Goal: Task Accomplishment & Management: Manage account settings

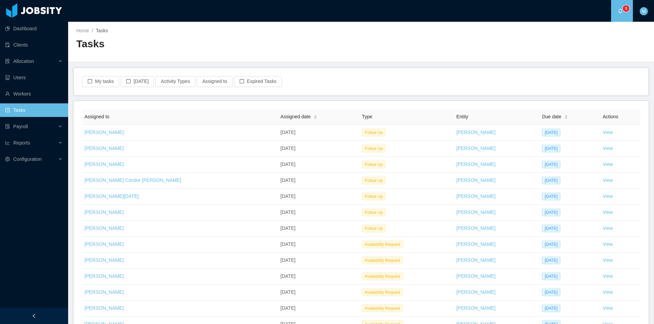
click at [423, 46] on div "Home / Tasks / Tasks" at bounding box center [361, 42] width 586 height 41
click at [104, 86] on button "My tasks" at bounding box center [100, 81] width 37 height 11
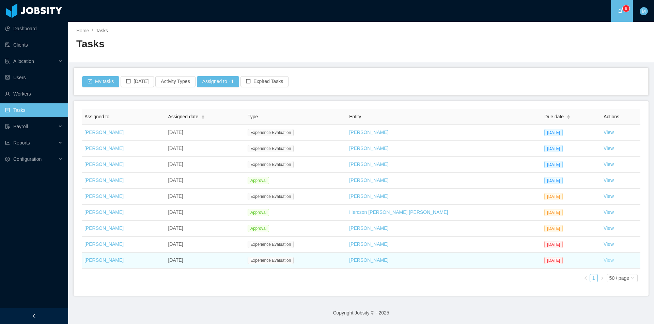
click at [603, 261] on link "View" at bounding box center [608, 260] width 10 height 5
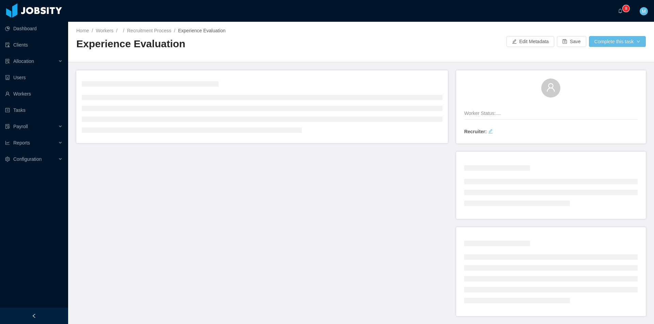
drag, startPoint x: 32, startPoint y: 310, endPoint x: 169, endPoint y: 177, distance: 190.9
click at [33, 308] on div at bounding box center [34, 316] width 68 height 16
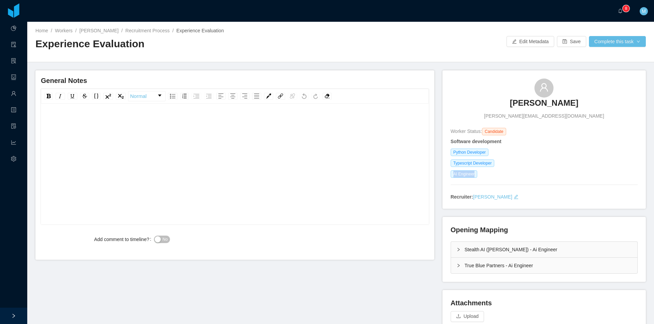
drag, startPoint x: 451, startPoint y: 174, endPoint x: 475, endPoint y: 178, distance: 24.1
click at [475, 178] on div "AI Engineer" at bounding box center [543, 174] width 187 height 7
copy span "AI Engineer"
click at [456, 272] on div "True Blue Partners - Ai Engineer" at bounding box center [544, 266] width 186 height 16
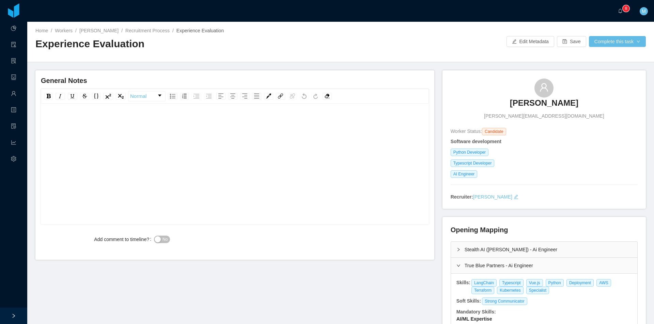
click at [456, 251] on icon "icon: right" at bounding box center [458, 250] width 4 height 4
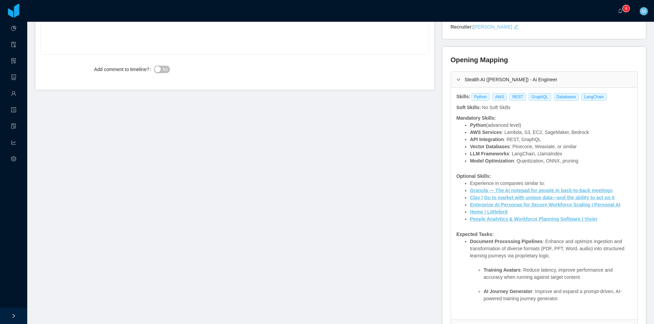
scroll to position [204, 0]
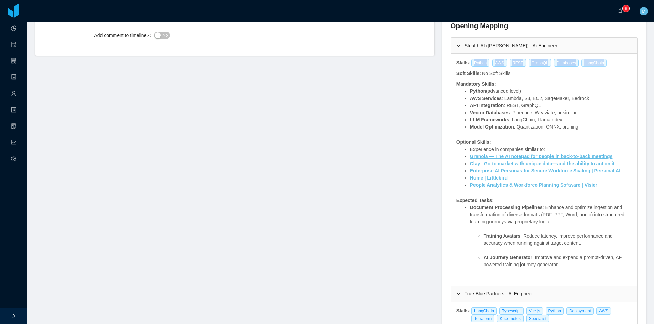
drag, startPoint x: 468, startPoint y: 63, endPoint x: 593, endPoint y: 63, distance: 124.9
click at [593, 63] on div "Python AWS REST GraphQL Databases LangChain" at bounding box center [539, 62] width 139 height 7
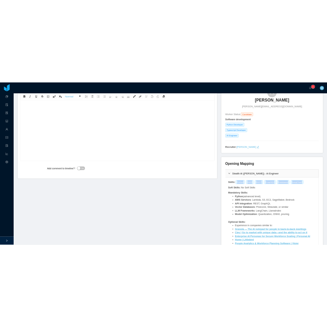
scroll to position [0, 0]
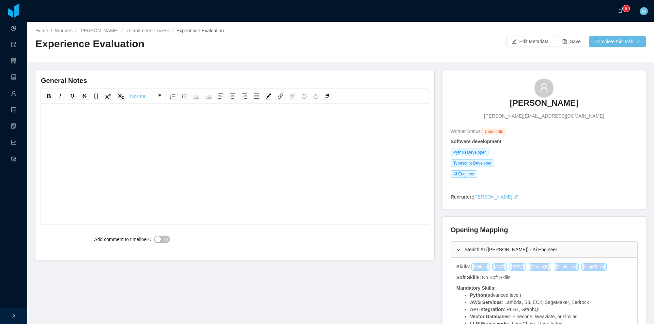
copy div "Python AWS REST GraphQL Databases LangChain"
click at [192, 122] on div "rdw-editor" at bounding box center [234, 122] width 377 height 14
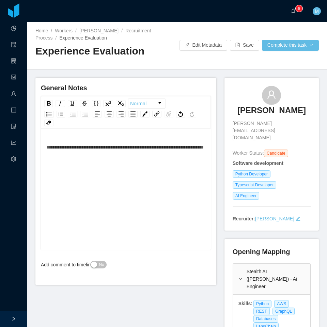
click at [106, 154] on div "**********" at bounding box center [125, 147] width 159 height 14
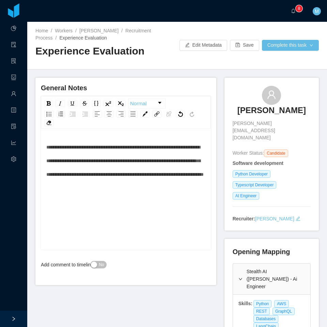
click at [103, 175] on span "**********" at bounding box center [124, 161] width 157 height 32
click at [196, 174] on div "**********" at bounding box center [125, 160] width 159 height 41
click at [158, 181] on div "**********" at bounding box center [125, 160] width 159 height 41
click at [100, 264] on span "No" at bounding box center [101, 264] width 5 height 7
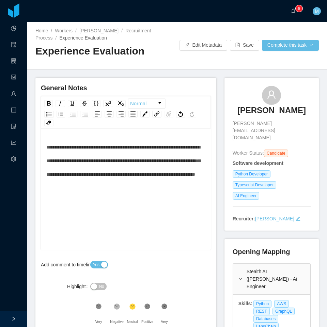
click at [182, 195] on div "**********" at bounding box center [125, 199] width 159 height 119
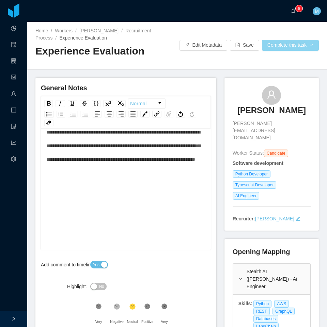
click at [285, 48] on button "Complete this task" at bounding box center [290, 45] width 57 height 11
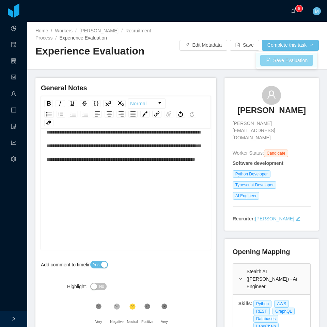
click at [293, 61] on button "Save Evaluation" at bounding box center [286, 60] width 53 height 11
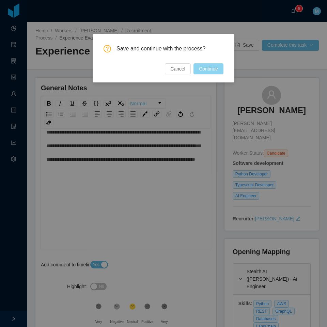
click at [206, 68] on button "Continue" at bounding box center [208, 68] width 30 height 11
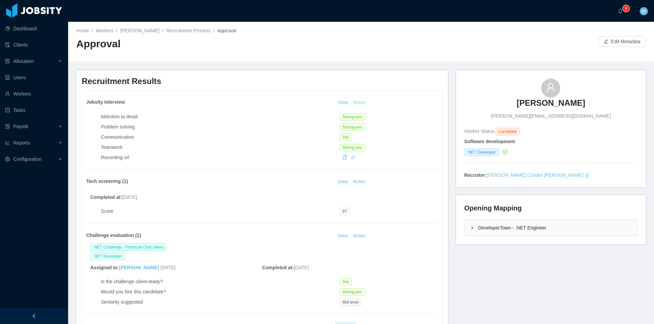
click at [357, 101] on button "Notes" at bounding box center [359, 103] width 18 height 8
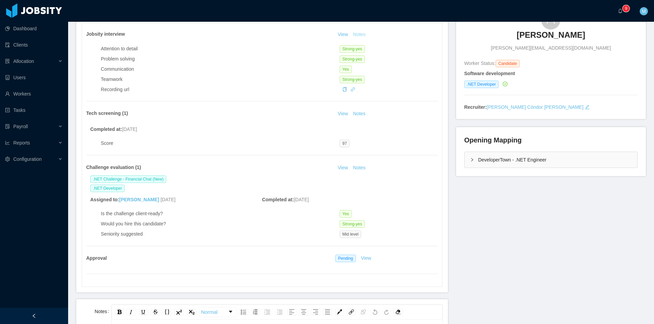
scroll to position [102, 0]
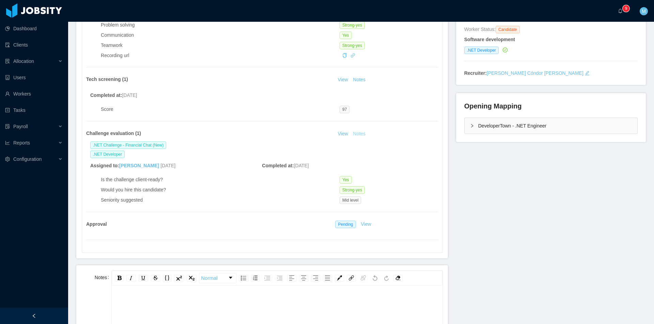
click at [352, 132] on button "Notes" at bounding box center [359, 134] width 18 height 8
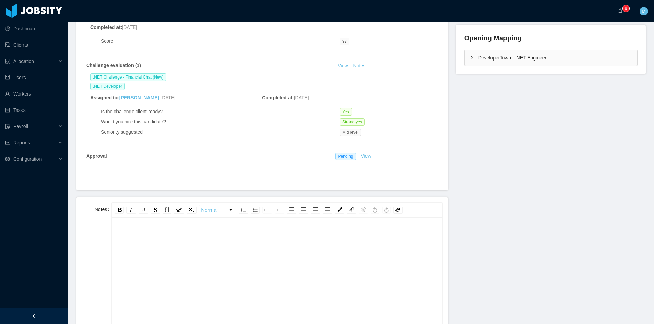
click at [205, 247] on div "rdw-editor" at bounding box center [277, 288] width 320 height 119
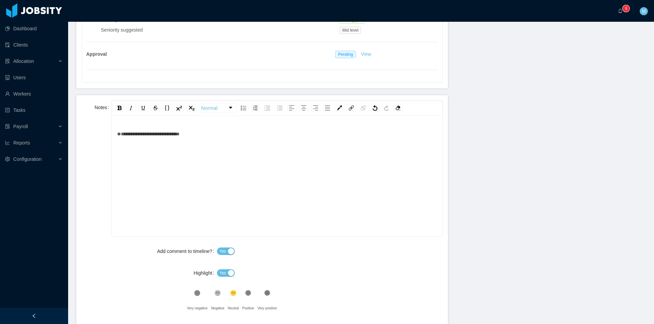
scroll to position [340, 0]
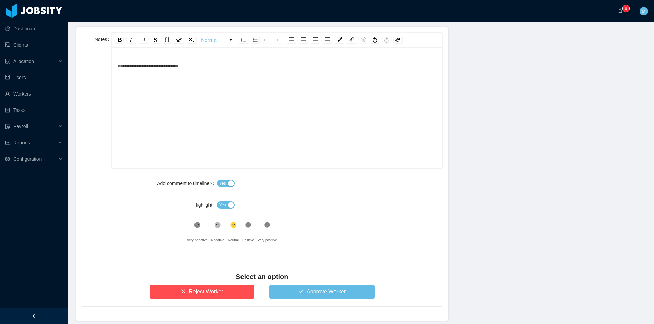
click at [221, 203] on div "Yes" at bounding box center [329, 205] width 225 height 14
click at [224, 207] on span "Yes" at bounding box center [222, 205] width 7 height 7
click at [292, 284] on div "Select an option" at bounding box center [262, 278] width 361 height 13
click at [292, 289] on button "Approve Worker" at bounding box center [321, 292] width 105 height 14
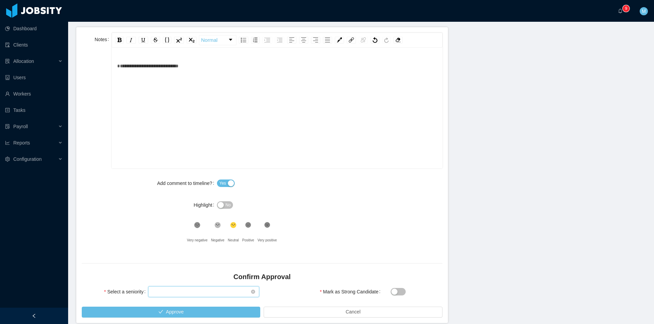
click at [159, 290] on div "Select seniority" at bounding box center [201, 292] width 98 height 10
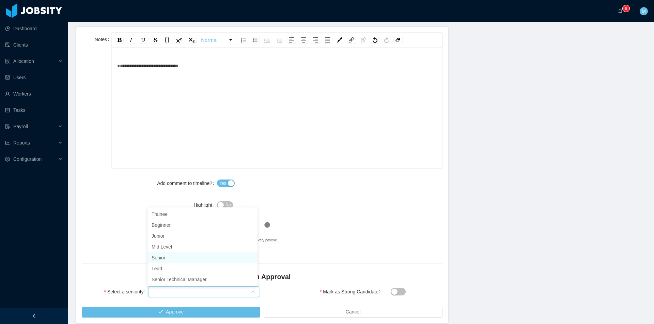
click at [157, 259] on li "Senior" at bounding box center [202, 258] width 110 height 11
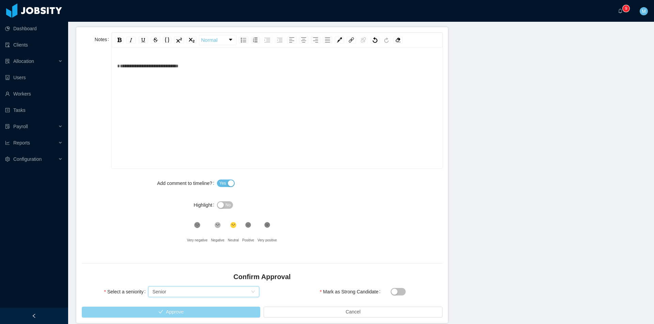
click at [159, 311] on button "Approve" at bounding box center [171, 312] width 178 height 11
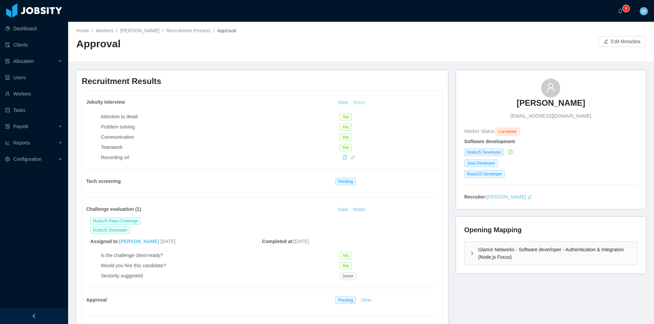
click at [352, 106] on button "Notes" at bounding box center [359, 103] width 18 height 8
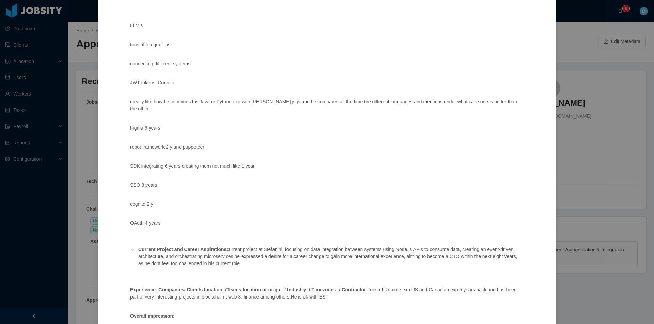
scroll to position [35, 0]
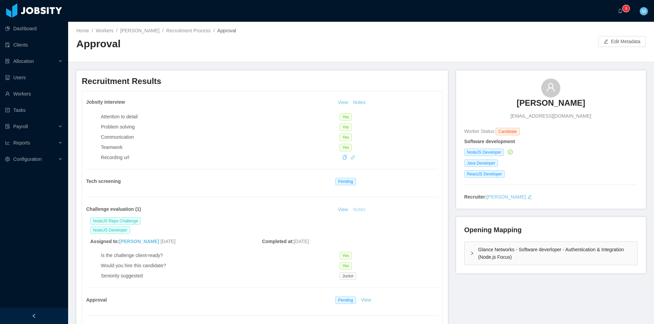
click at [355, 214] on button "Notes" at bounding box center [359, 210] width 18 height 8
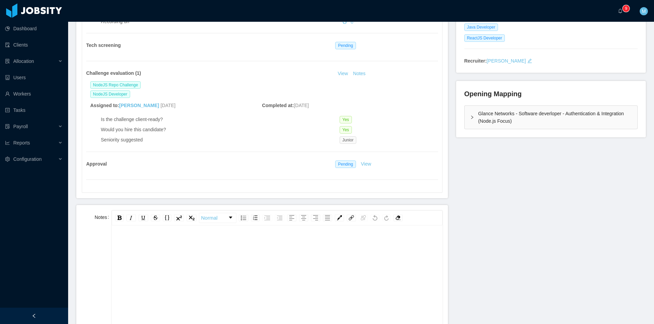
click at [215, 251] on div "rdw-editor" at bounding box center [277, 244] width 320 height 14
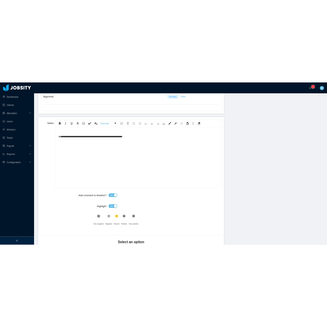
scroll to position [340, 0]
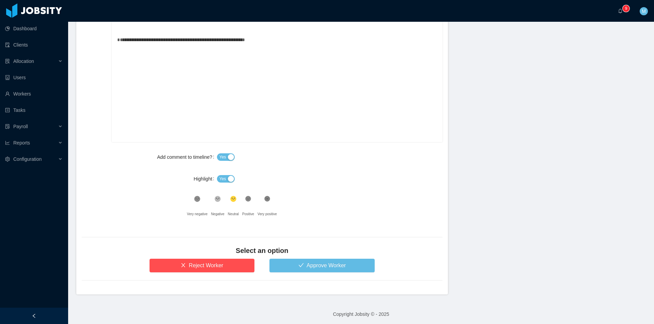
click at [231, 183] on button "Yes" at bounding box center [226, 178] width 18 height 7
drag, startPoint x: 288, startPoint y: 254, endPoint x: 293, endPoint y: 268, distance: 14.0
click at [288, 256] on h4 "Select an option" at bounding box center [262, 251] width 361 height 10
click at [294, 269] on button "Approve Worker" at bounding box center [321, 266] width 105 height 14
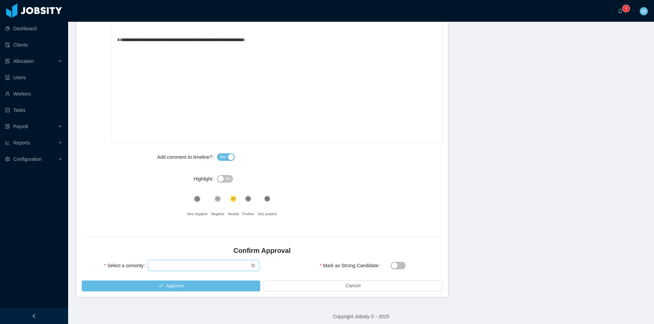
click at [172, 267] on div "Select seniority" at bounding box center [201, 266] width 98 height 10
click at [167, 212] on li "Junior" at bounding box center [202, 210] width 110 height 11
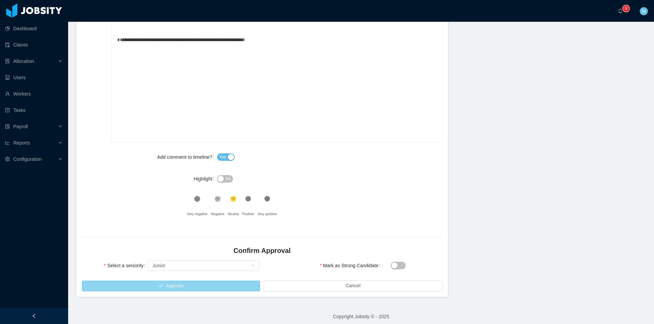
click at [162, 286] on button "Approve" at bounding box center [171, 286] width 178 height 11
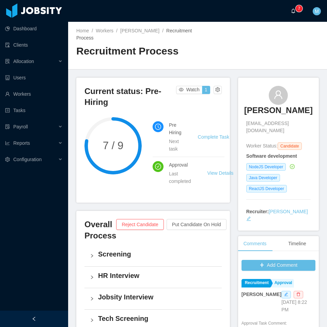
click at [294, 13] on icon "icon: bell" at bounding box center [293, 11] width 5 height 5
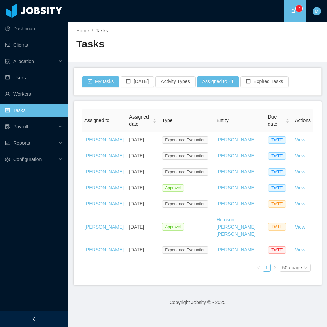
click at [40, 320] on div at bounding box center [34, 318] width 68 height 16
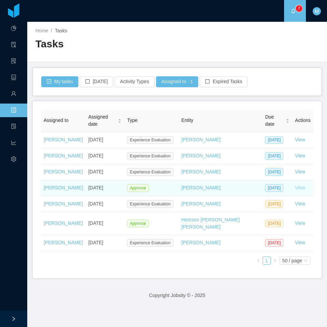
click at [295, 190] on link "View" at bounding box center [300, 187] width 10 height 5
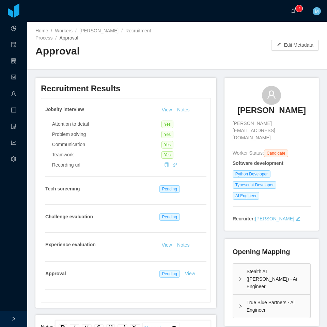
scroll to position [102, 0]
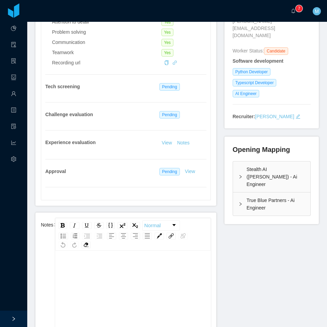
click at [136, 276] on div "rdw-editor" at bounding box center [133, 269] width 145 height 14
click at [184, 147] on button "Notes" at bounding box center [183, 143] width 18 height 8
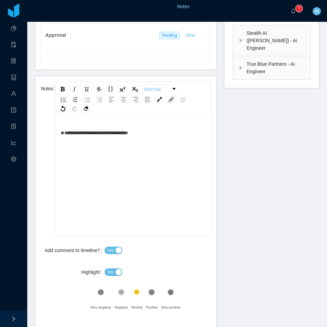
scroll to position [272, 0]
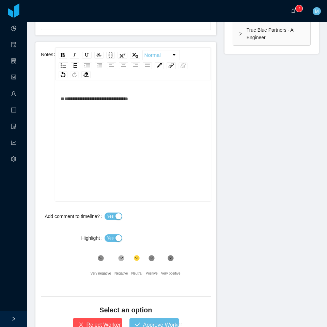
click at [110, 239] on span "Yes" at bounding box center [110, 238] width 7 height 7
click at [103, 260] on icon at bounding box center [101, 258] width 4 height 4
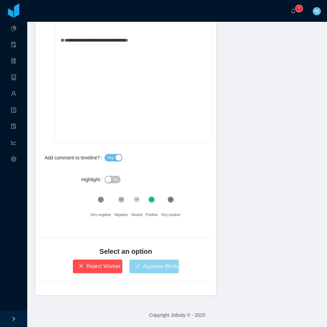
click at [155, 261] on button "Approve Worker" at bounding box center [153, 266] width 49 height 14
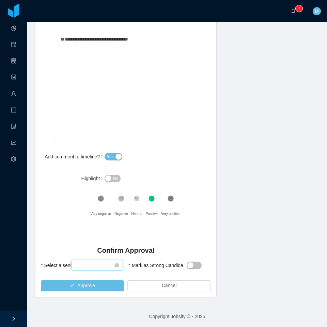
click at [93, 267] on div "Select seniority" at bounding box center [95, 265] width 39 height 10
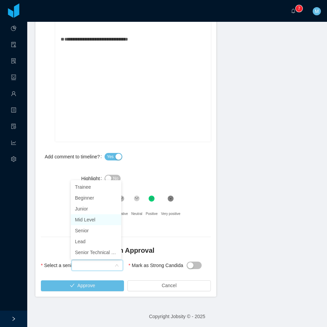
click at [87, 223] on li "Mid Level" at bounding box center [96, 219] width 50 height 11
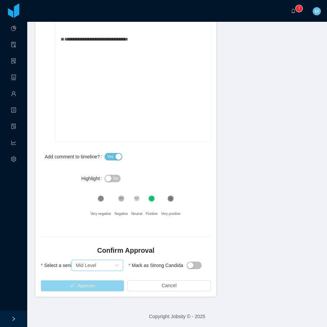
click at [88, 285] on button "Approve" at bounding box center [82, 285] width 83 height 11
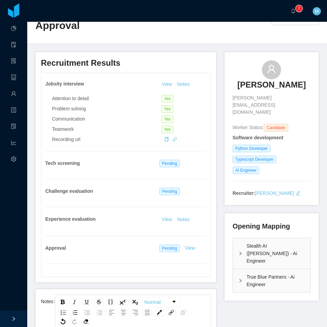
scroll to position [0, 0]
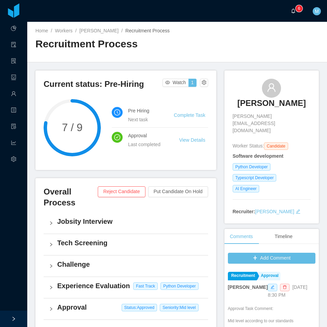
click at [291, 11] on a=83ded146-cd66-4514-80a8-9a7b1e1b5eb6/Matias%20Marin"] "0 1 2 3 4 5 6 7 8 9 0 1 2 3 4 5 6 7 8 9 0 1 2 3 4 5 6 7 8 9" at bounding box center [295, 11] width 8 height 22
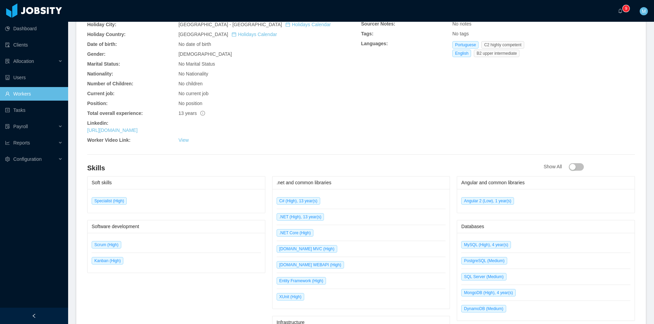
scroll to position [251, 0]
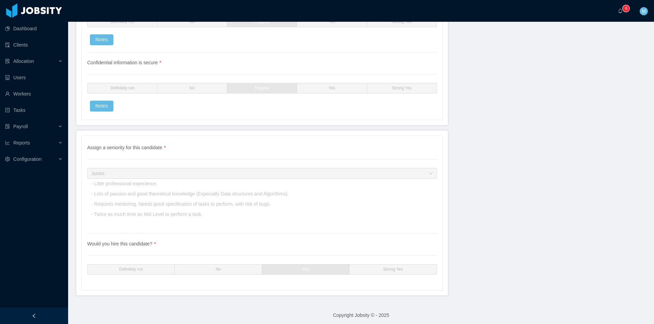
scroll to position [1875, 0]
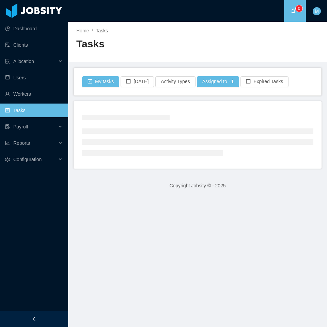
click at [27, 317] on div at bounding box center [34, 318] width 68 height 16
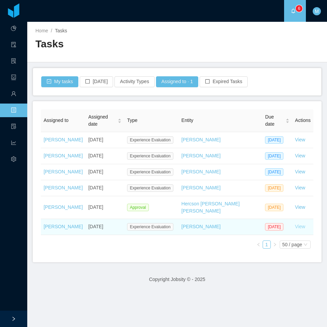
click at [297, 229] on link "View" at bounding box center [300, 226] width 10 height 5
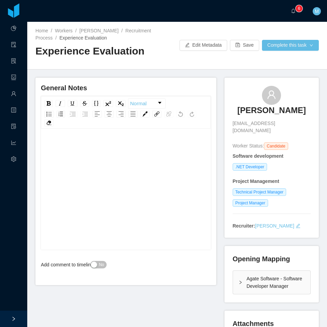
click at [233, 287] on div "Agate Software - Software Developer Manager" at bounding box center [271, 282] width 77 height 23
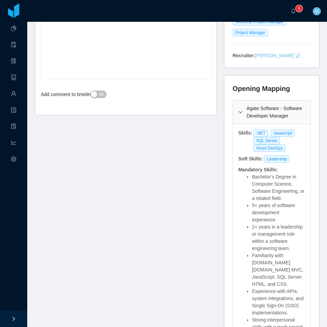
scroll to position [68, 0]
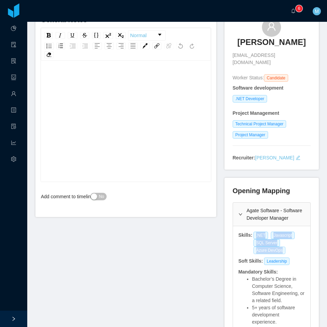
drag, startPoint x: 250, startPoint y: 239, endPoint x: 278, endPoint y: 255, distance: 31.9
click at [278, 254] on div ".NET Javascript SQL Server Azure DevOps" at bounding box center [279, 242] width 52 height 22
copy div ".NET Javascript SQL Server Azure DevOps"
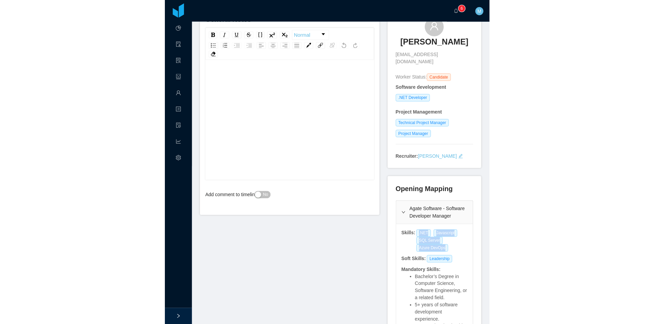
scroll to position [0, 0]
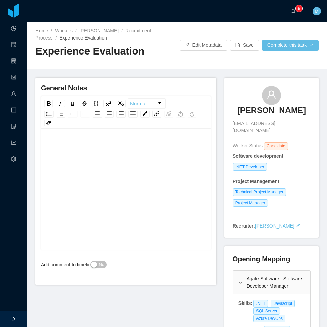
click at [132, 158] on div "rdw-editor" at bounding box center [125, 199] width 159 height 119
click at [198, 149] on div "rdw-wrapper" at bounding box center [126, 189] width 170 height 119
paste div "rdw-editor"
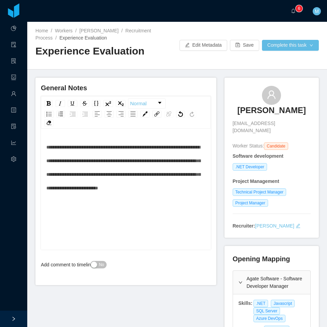
click at [101, 262] on span "No" at bounding box center [101, 264] width 5 height 7
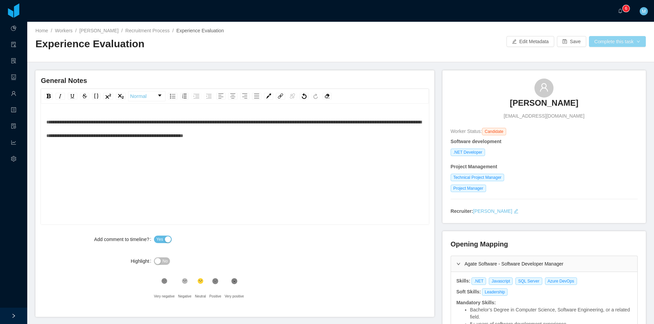
click at [326, 43] on button "Complete this task" at bounding box center [617, 41] width 57 height 11
click at [326, 57] on button "Save Evaluation" at bounding box center [613, 56] width 53 height 11
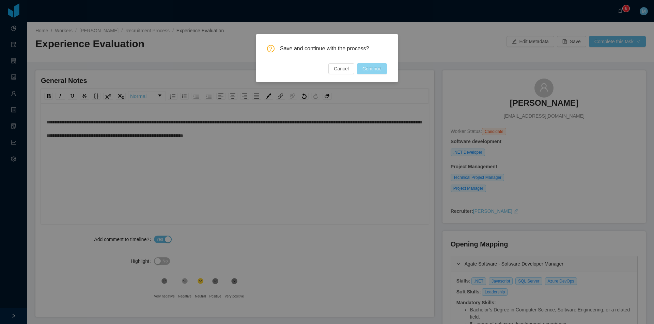
click at [326, 71] on button "Continue" at bounding box center [372, 68] width 30 height 11
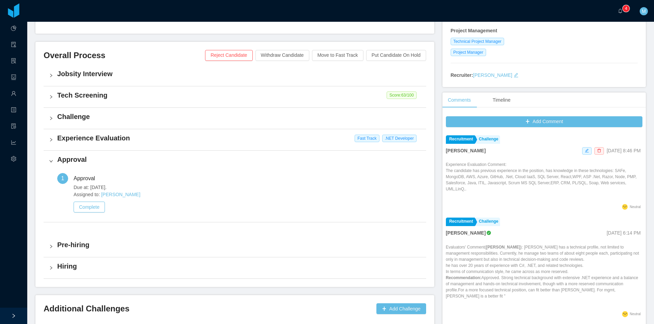
scroll to position [185, 0]
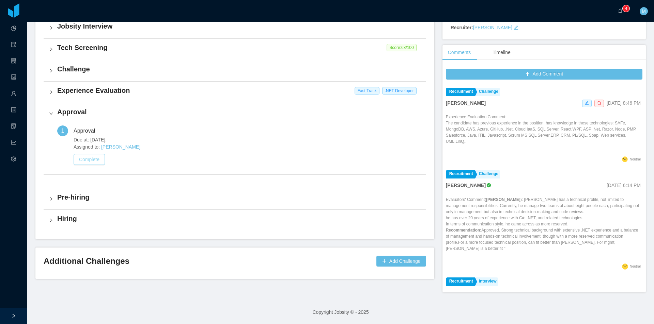
click at [96, 158] on button "Complete" at bounding box center [89, 159] width 31 height 11
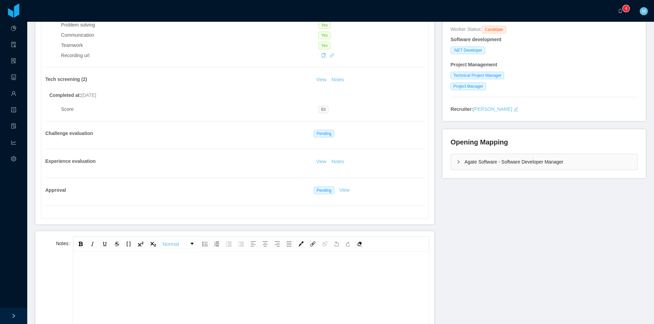
scroll to position [136, 0]
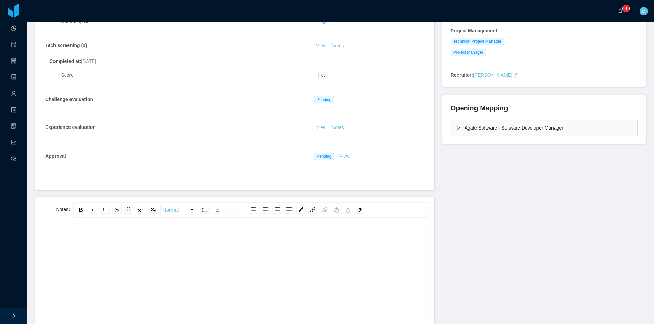
click at [172, 249] on div "rdw-editor" at bounding box center [251, 288] width 345 height 119
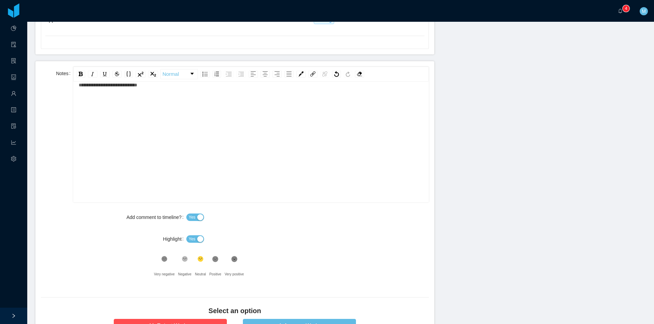
scroll to position [336, 0]
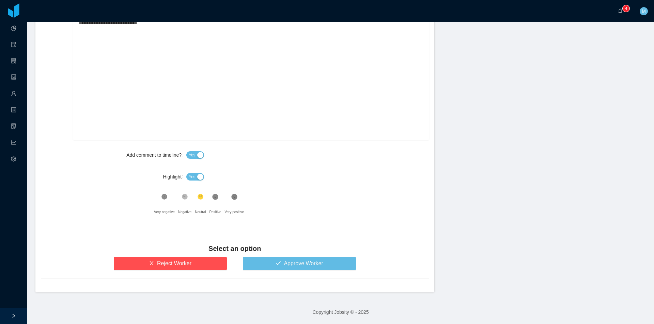
click at [193, 183] on div "Yes" at bounding box center [307, 177] width 242 height 14
click at [190, 177] on span "Yes" at bounding box center [192, 177] width 7 height 7
click at [269, 264] on button "Approve Worker" at bounding box center [299, 264] width 113 height 14
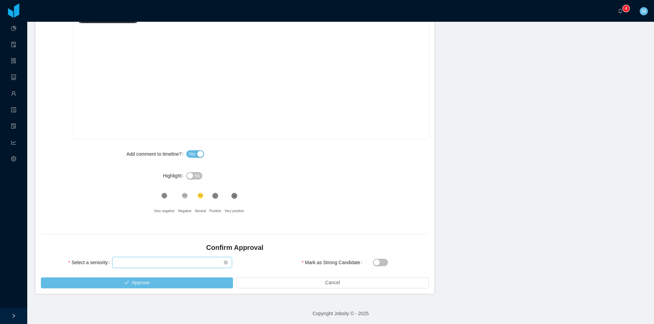
click at [165, 260] on div "Select seniority" at bounding box center [169, 263] width 107 height 10
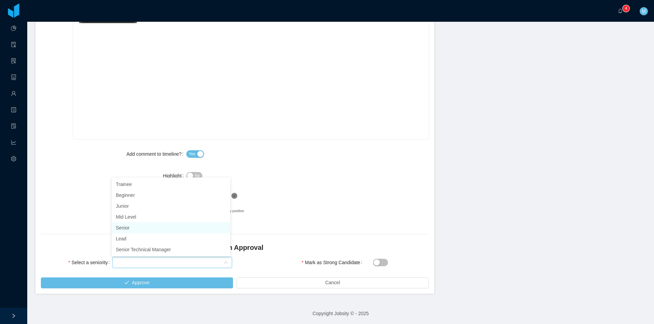
click at [130, 227] on li "Senior" at bounding box center [171, 228] width 118 height 11
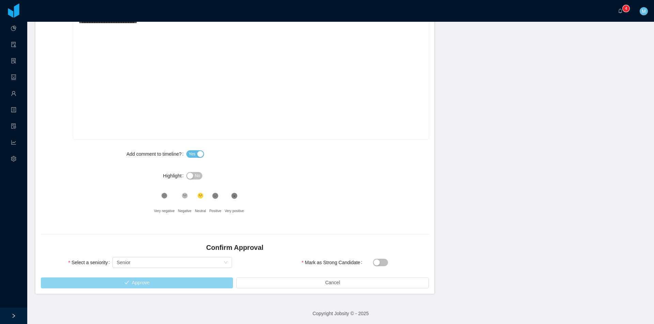
click at [138, 285] on button "Approve" at bounding box center [137, 283] width 192 height 11
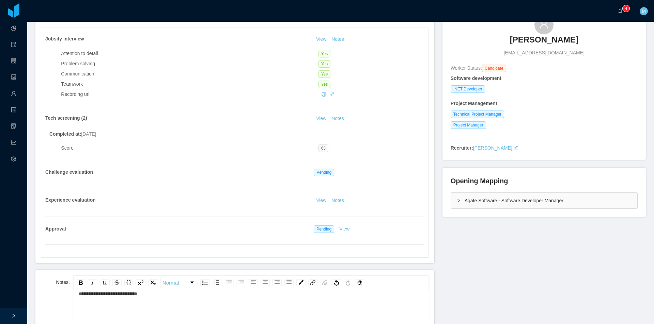
scroll to position [0, 0]
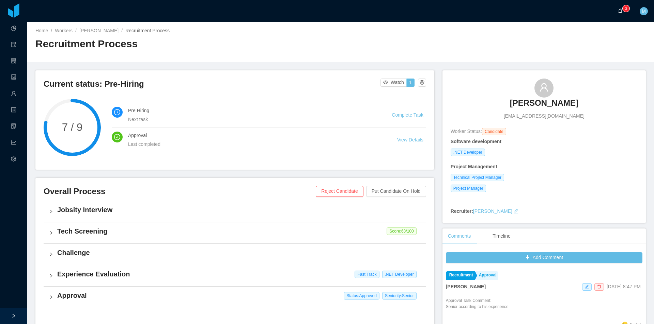
click at [326, 10] on a=83ded146-cd66-4514-80a8-9a7b1e1b5eb6/Matias%20Marin"] "0 1 2 3 4 5 6 7 8 9 0 1 2 3 4 5 6 7 8 9 0 1 2 3 4 5 6 7 8 9" at bounding box center [622, 11] width 8 height 22
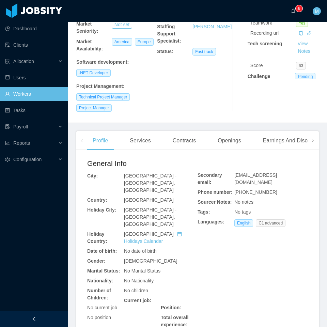
scroll to position [170, 0]
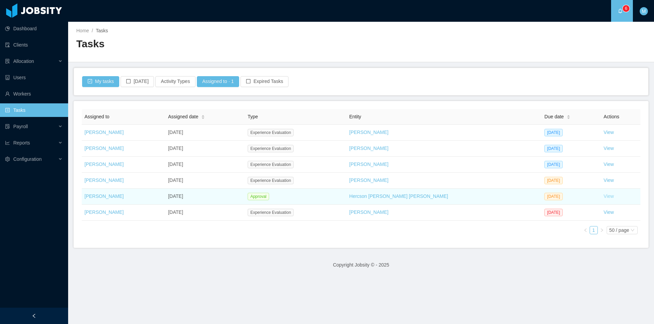
click at [603, 196] on link "View" at bounding box center [608, 196] width 10 height 5
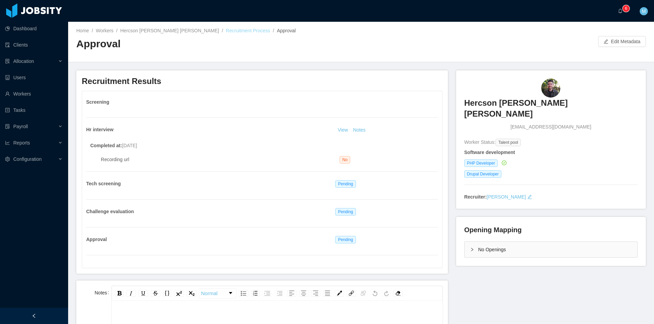
click at [231, 31] on link "Recruitment Process" at bounding box center [248, 30] width 44 height 5
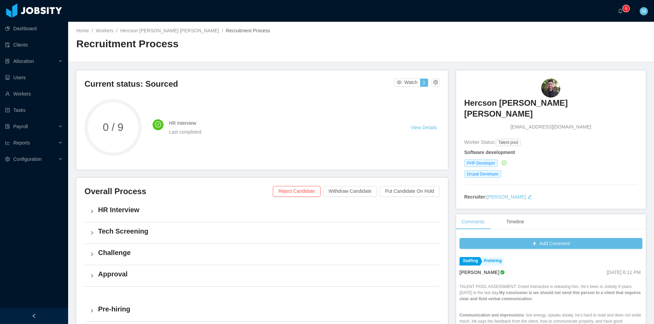
scroll to position [159, 0]
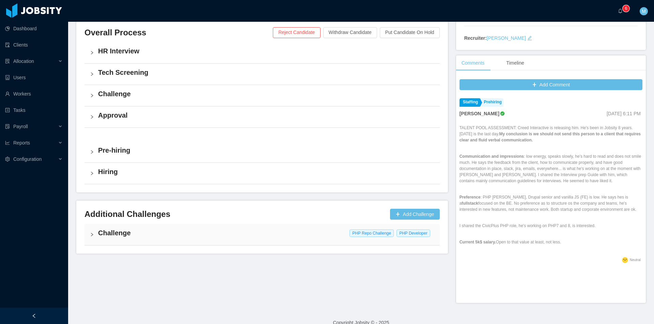
click at [96, 234] on div "Challenge PHP Repo Challenge PHP Developer" at bounding box center [261, 234] width 355 height 21
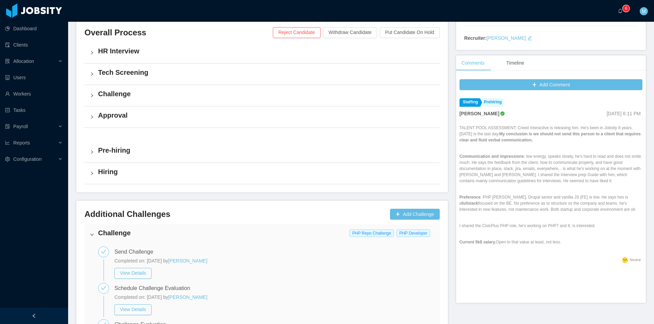
scroll to position [279, 0]
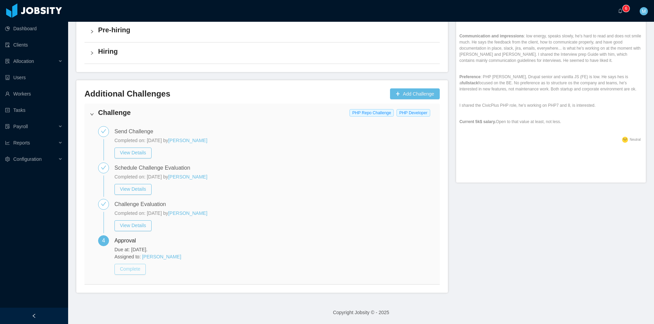
click at [131, 271] on button "Complete" at bounding box center [129, 269] width 31 height 11
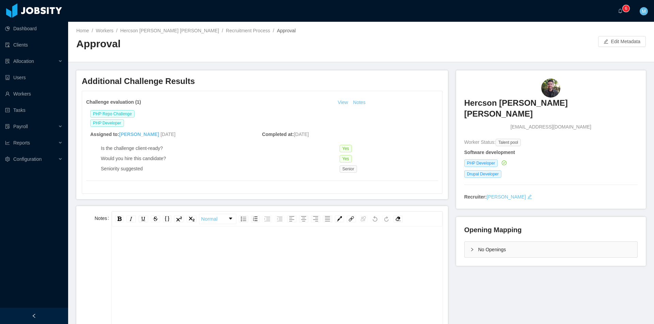
click at [132, 271] on div "rdw-editor" at bounding box center [277, 297] width 320 height 119
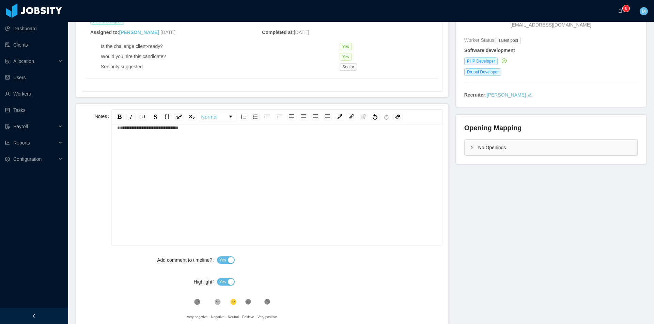
scroll to position [170, 0]
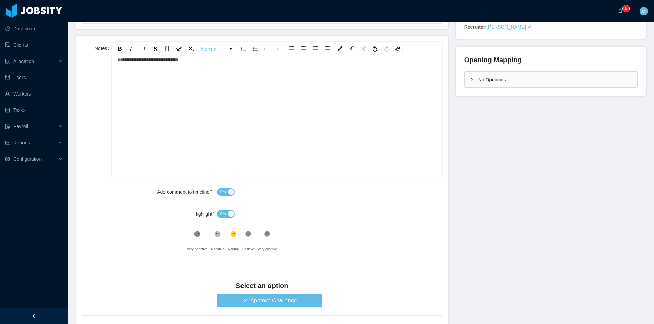
click at [220, 211] on button "Yes" at bounding box center [226, 213] width 18 height 7
click at [264, 300] on button "Approve Challenge" at bounding box center [269, 301] width 105 height 14
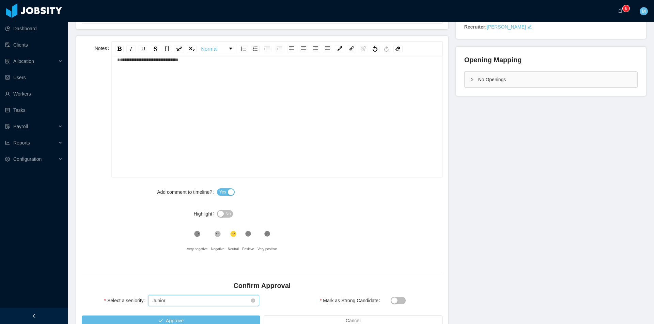
click at [174, 304] on div "Select seniority Junior" at bounding box center [201, 301] width 98 height 10
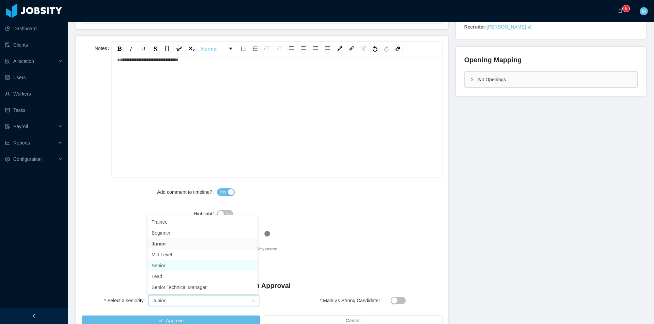
click at [162, 265] on li "Senior" at bounding box center [202, 265] width 110 height 11
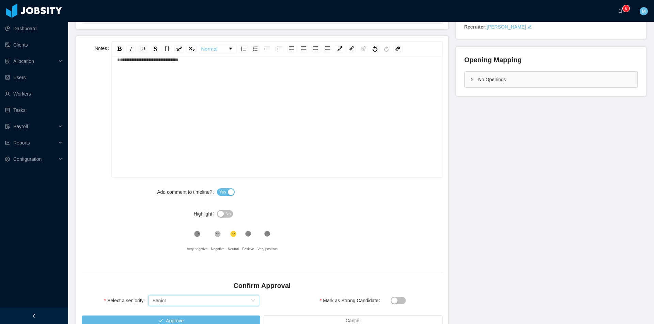
scroll to position [204, 0]
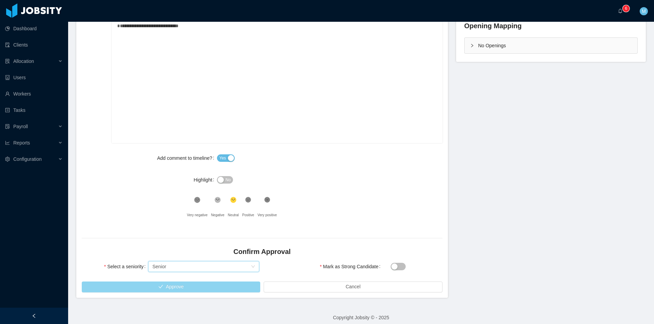
click at [135, 292] on button "Approve" at bounding box center [171, 287] width 178 height 11
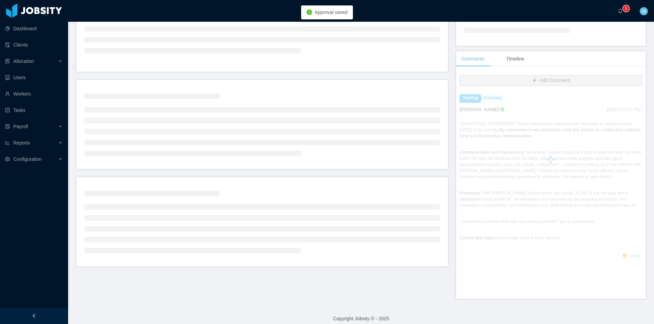
scroll to position [153, 0]
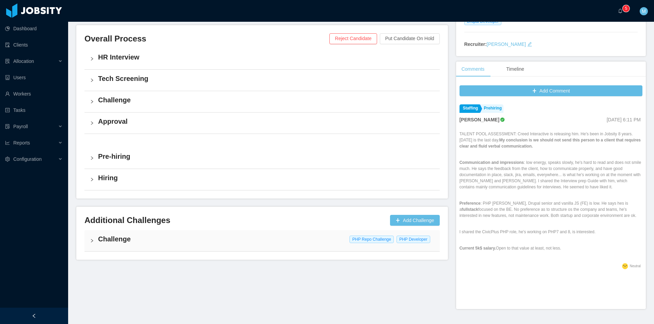
click at [97, 241] on div "Challenge PHP Repo Challenge PHP Developer" at bounding box center [261, 240] width 355 height 21
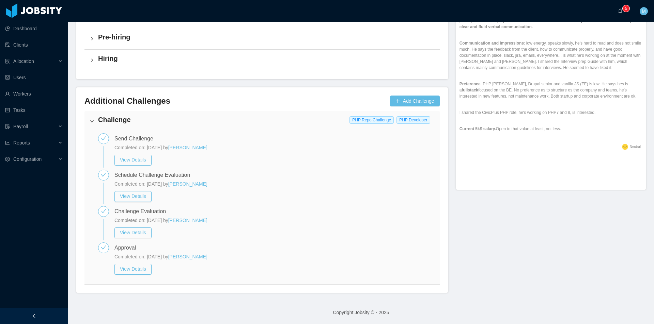
scroll to position [34, 0]
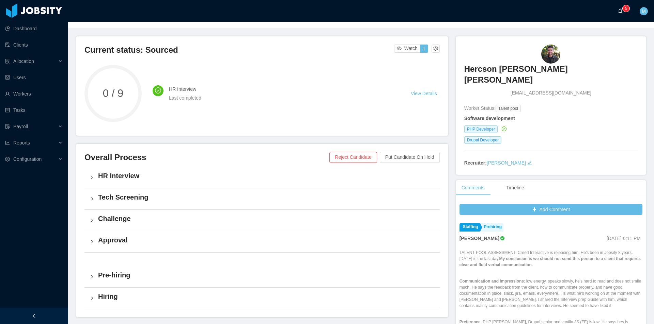
click at [621, 13] on icon "icon: bell" at bounding box center [620, 11] width 5 height 5
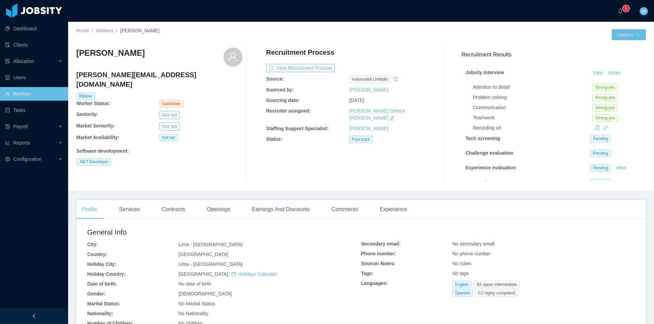
scroll to position [20, 0]
click at [613, 151] on link "View" at bounding box center [620, 153] width 15 height 5
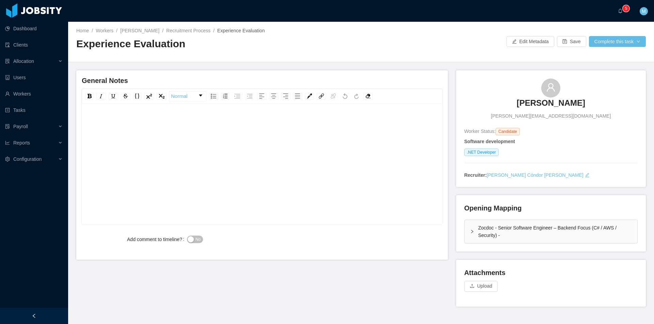
click at [197, 132] on div "rdw-editor" at bounding box center [262, 174] width 350 height 119
drag, startPoint x: 158, startPoint y: 123, endPoint x: 230, endPoint y: 123, distance: 72.2
click at [230, 123] on div "**********" at bounding box center [262, 122] width 350 height 14
click at [229, 121] on span "**********" at bounding box center [158, 122] width 142 height 5
click at [148, 121] on span "**********" at bounding box center [158, 122] width 142 height 5
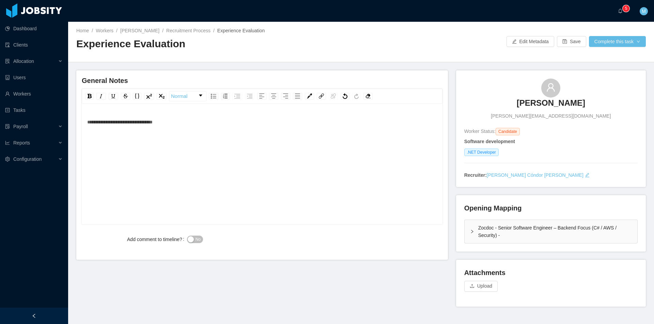
click at [198, 125] on div "**********" at bounding box center [262, 122] width 350 height 14
click at [206, 124] on div "**********" at bounding box center [262, 122] width 350 height 14
click at [177, 121] on span "**********" at bounding box center [150, 122] width 127 height 5
drag, startPoint x: 251, startPoint y: 127, endPoint x: 172, endPoint y: 124, distance: 79.4
click at [172, 124] on div "**********" at bounding box center [262, 122] width 350 height 14
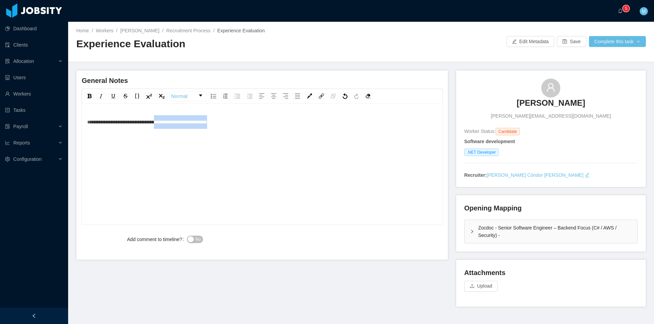
copy span "**********"
click at [278, 124] on div "**********" at bounding box center [262, 122] width 350 height 14
click at [200, 239] on button "No" at bounding box center [195, 239] width 16 height 7
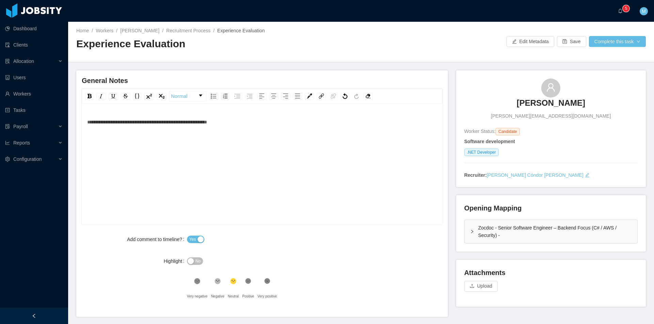
click at [605, 50] on div "Home / Workers / Roy Rojas Valdez / Recruitment Process / Experience Evaluation…" at bounding box center [361, 42] width 586 height 41
click at [300, 129] on div "**********" at bounding box center [262, 174] width 350 height 119
click at [609, 41] on button "Complete this task" at bounding box center [617, 41] width 57 height 11
click at [606, 58] on button "Save Evaluation" at bounding box center [613, 56] width 53 height 11
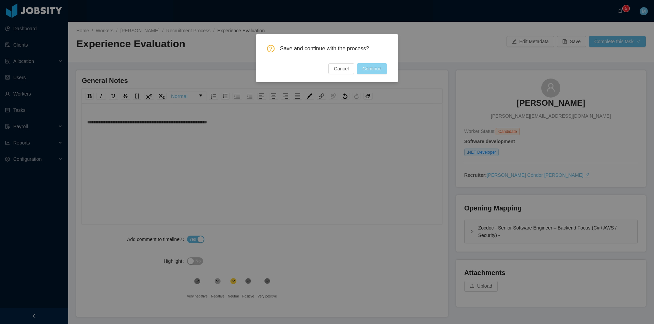
click at [377, 69] on button "Continue" at bounding box center [372, 68] width 30 height 11
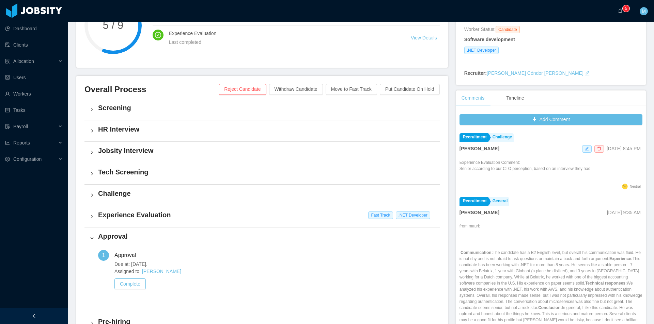
scroll to position [170, 0]
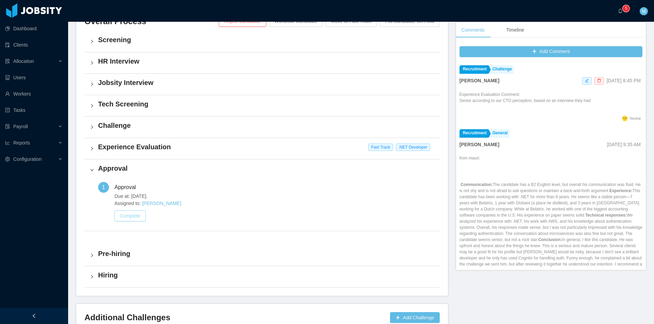
click at [140, 214] on button "Complete" at bounding box center [129, 216] width 31 height 11
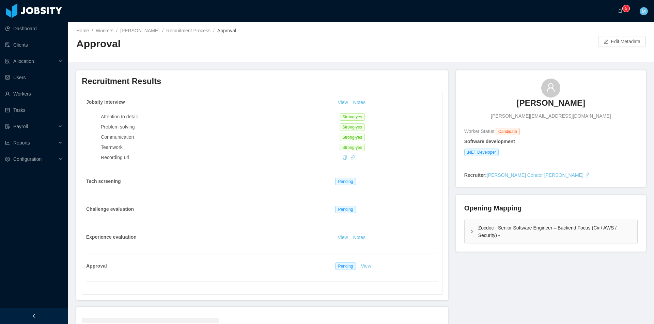
scroll to position [99, 0]
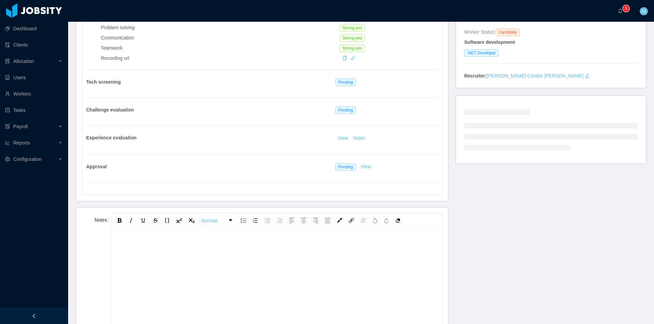
click at [151, 252] on div "rdw-editor" at bounding box center [277, 247] width 320 height 14
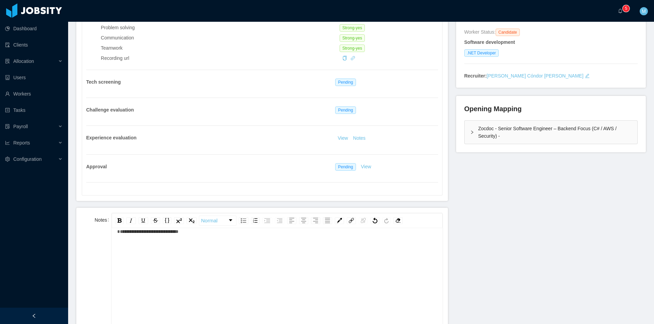
scroll to position [270, 0]
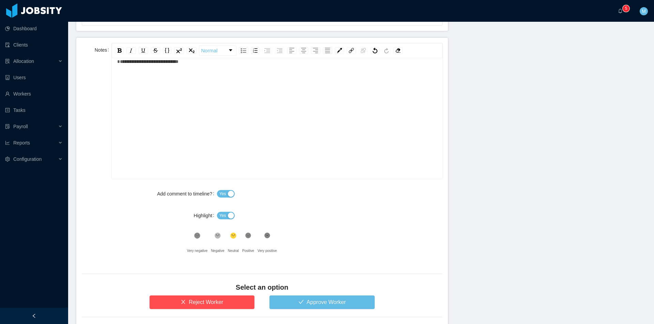
click at [223, 214] on span "Yes" at bounding box center [222, 215] width 7 height 7
click at [283, 302] on button "Approve Worker" at bounding box center [321, 303] width 105 height 14
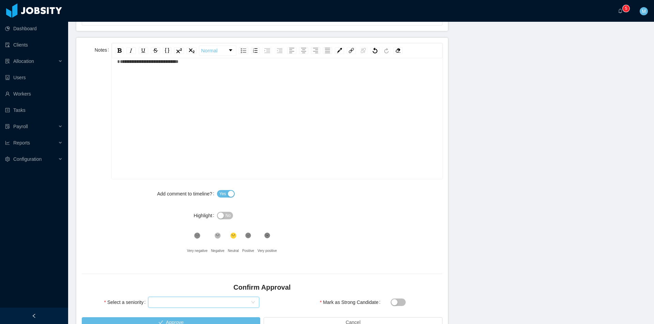
drag, startPoint x: 171, startPoint y: 304, endPoint x: 162, endPoint y: 297, distance: 11.6
click at [171, 303] on div "Select seniority" at bounding box center [201, 303] width 98 height 10
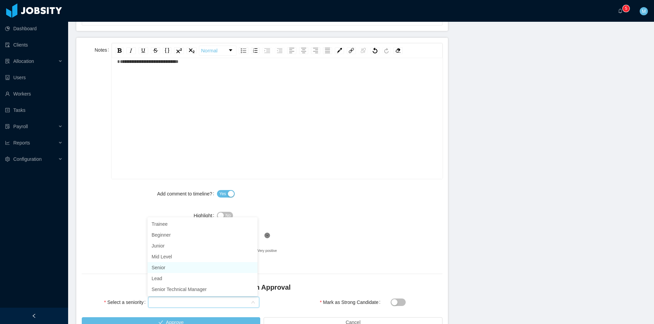
click at [160, 267] on li "Senior" at bounding box center [202, 267] width 110 height 11
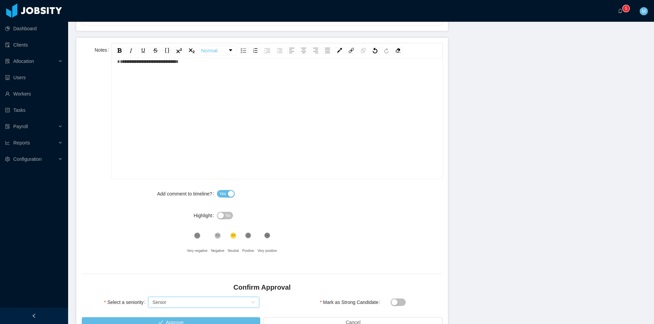
scroll to position [304, 0]
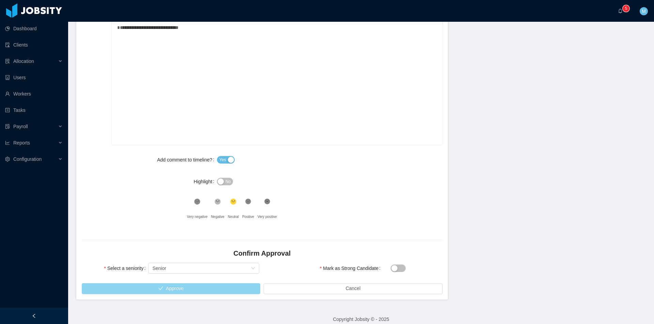
click at [118, 286] on button "Approve" at bounding box center [171, 289] width 178 height 11
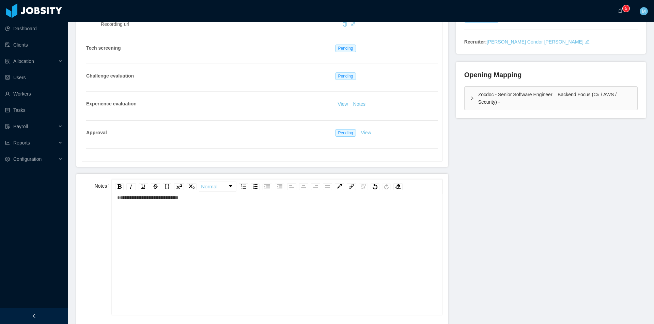
scroll to position [0, 0]
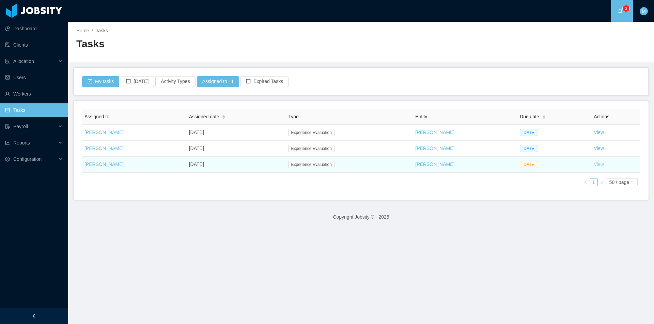
click at [594, 165] on link "View" at bounding box center [598, 164] width 10 height 5
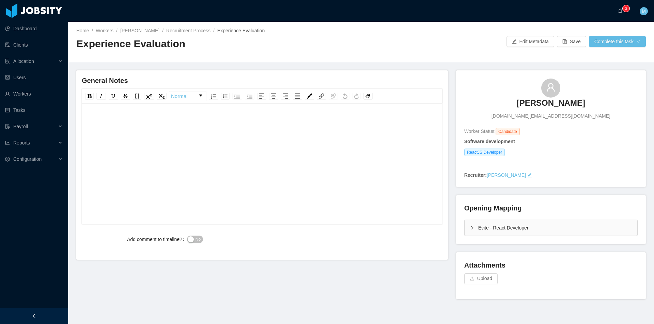
click at [470, 228] on icon "icon: right" at bounding box center [472, 228] width 4 height 4
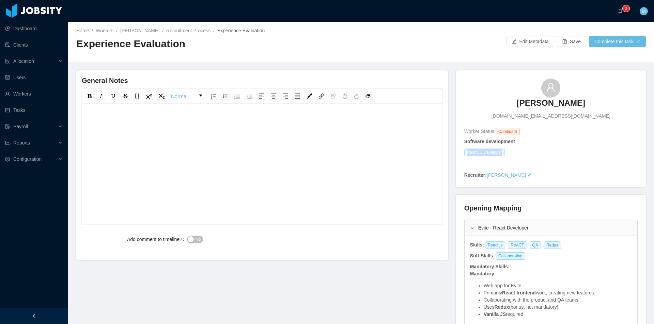
drag, startPoint x: 497, startPoint y: 155, endPoint x: 464, endPoint y: 156, distance: 33.4
click at [464, 156] on span "ReactJS Developer" at bounding box center [484, 152] width 41 height 7
copy span "ReactJS Developer"
drag, startPoint x: 481, startPoint y: 247, endPoint x: 496, endPoint y: 246, distance: 14.7
click at [496, 246] on span "React.js" at bounding box center [495, 245] width 20 height 7
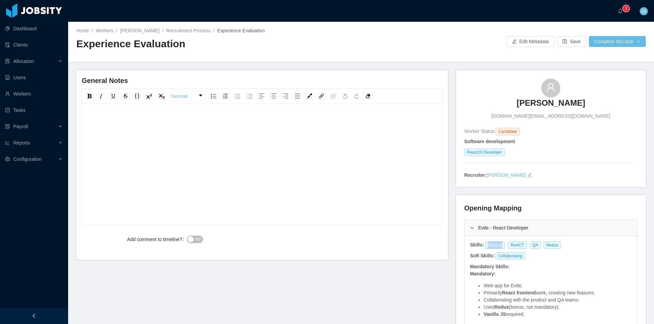
copy span "React.js"
drag, startPoint x: 535, startPoint y: 248, endPoint x: 555, endPoint y: 249, distance: 20.1
click at [555, 249] on div "Skills: React.js ReACT QA Redux" at bounding box center [550, 245] width 163 height 7
copy span "Redux"
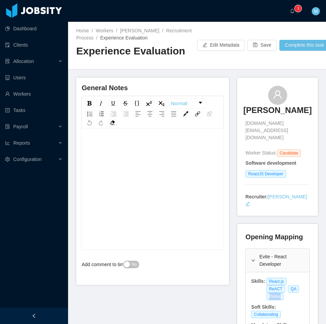
click at [32, 321] on div at bounding box center [34, 316] width 68 height 16
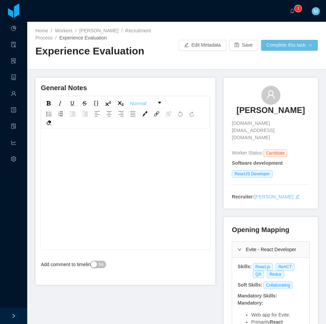
click at [180, 176] on div "rdw-editor" at bounding box center [125, 199] width 159 height 119
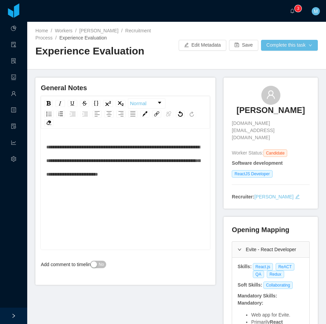
click at [45, 147] on div "**********" at bounding box center [125, 189] width 169 height 119
click at [48, 147] on span "**********" at bounding box center [123, 161] width 154 height 32
click at [12, 311] on div at bounding box center [13, 316] width 27 height 16
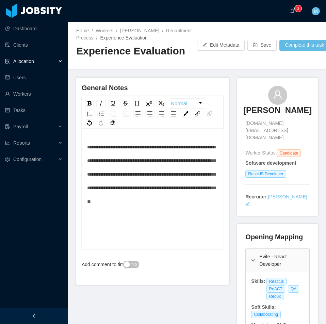
click at [53, 60] on div "Allocation" at bounding box center [34, 61] width 68 height 14
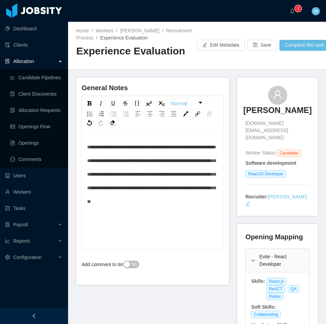
click at [128, 261] on button "No" at bounding box center [131, 264] width 16 height 7
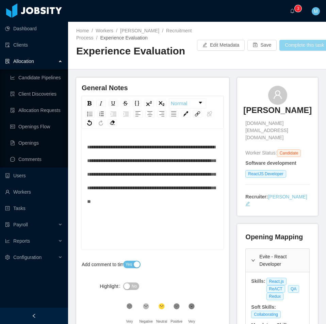
click at [300, 43] on button "Complete this task" at bounding box center [307, 45] width 57 height 11
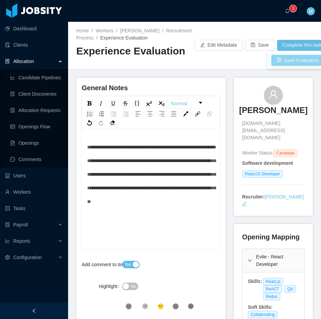
click at [309, 63] on button "Save Evaluation" at bounding box center [297, 60] width 53 height 11
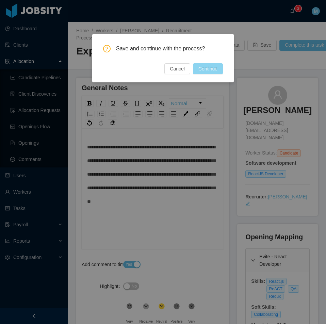
click at [216, 68] on button "Continue" at bounding box center [208, 68] width 30 height 11
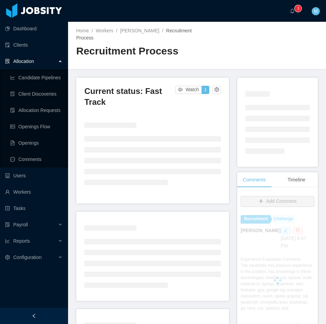
click at [37, 317] on div at bounding box center [34, 316] width 68 height 16
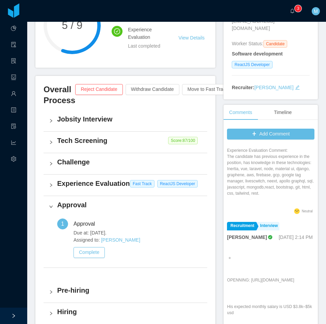
scroll to position [170, 0]
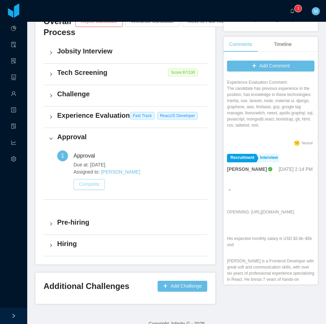
click at [96, 190] on button "Complete" at bounding box center [89, 184] width 31 height 11
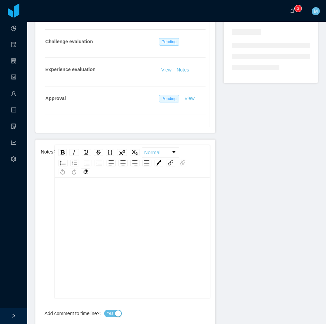
scroll to position [269, 0]
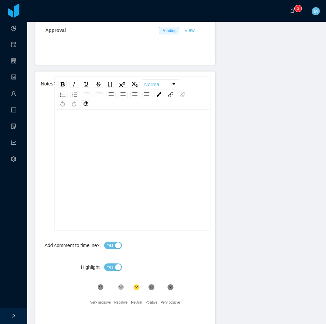
click at [121, 165] on div "rdw-editor" at bounding box center [132, 180] width 145 height 119
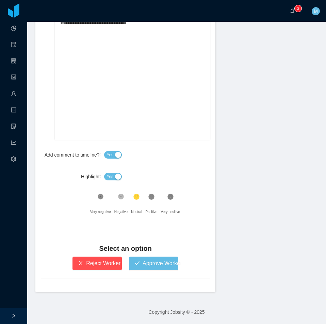
click at [114, 180] on button "Yes" at bounding box center [113, 176] width 18 height 7
click at [139, 259] on button "Approve Worker" at bounding box center [153, 264] width 49 height 14
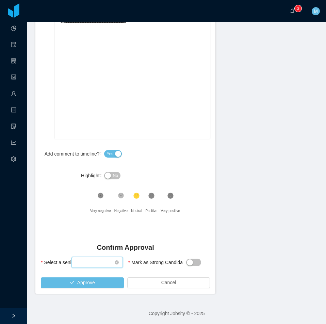
click at [91, 265] on div "Select seniority" at bounding box center [95, 262] width 38 height 10
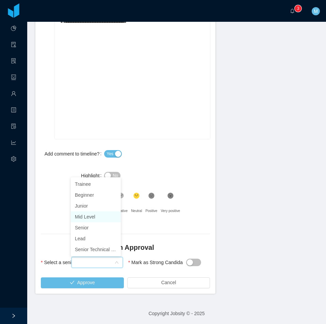
click at [92, 218] on li "Mid Level" at bounding box center [96, 216] width 50 height 11
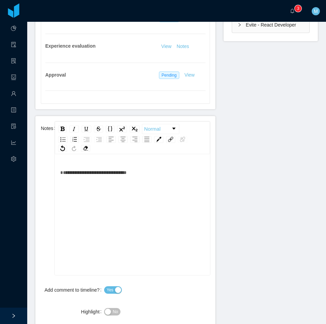
scroll to position [363, 0]
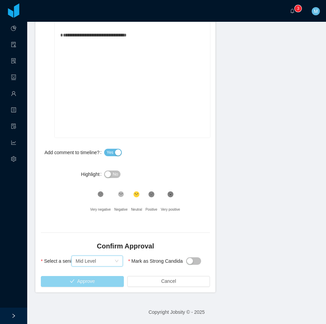
click at [74, 279] on button "Approve" at bounding box center [82, 281] width 83 height 11
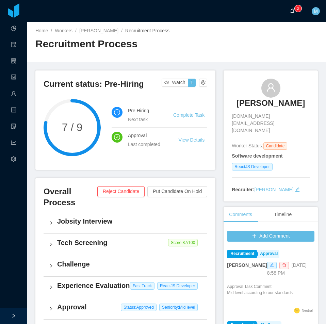
click at [297, 13] on span "0 1 2 3 4 5 6 7 8 9 0 1 2 3 4 5 6 7 8 9 0 1 2 3 4 5 6 7 8 9" at bounding box center [294, 11] width 8 height 5
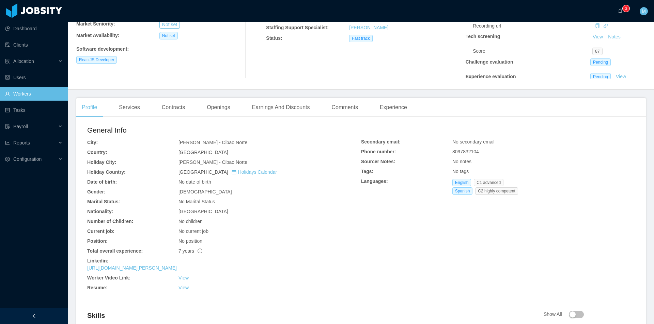
scroll to position [161, 0]
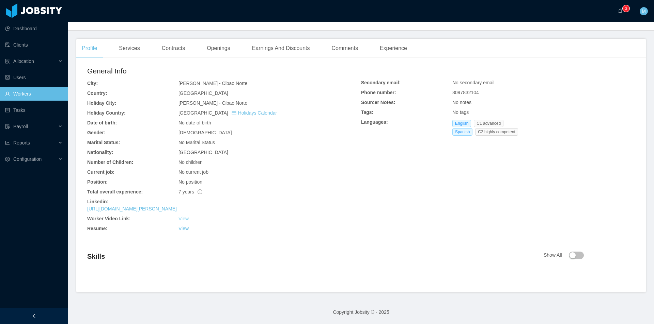
click at [181, 221] on link "View" at bounding box center [183, 218] width 10 height 5
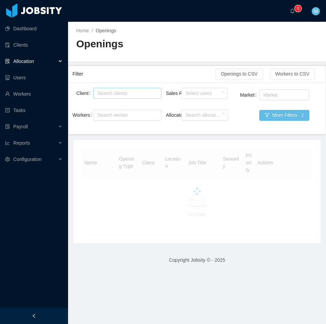
click at [112, 92] on div "Search clients" at bounding box center [125, 93] width 57 height 7
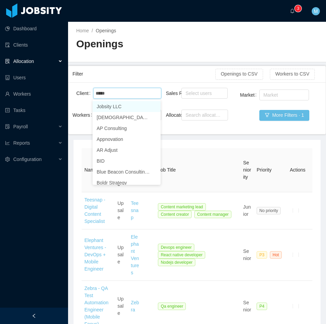
type input "****"
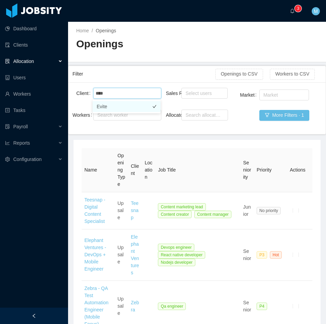
click at [106, 108] on li "Evite" at bounding box center [127, 106] width 68 height 11
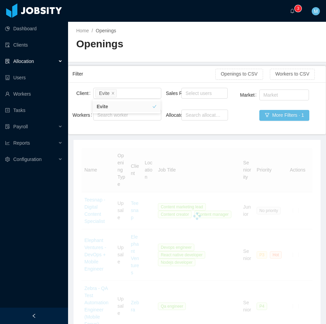
click at [174, 103] on div "Sales Rep Select users Allocator Search allocators" at bounding box center [197, 108] width 62 height 44
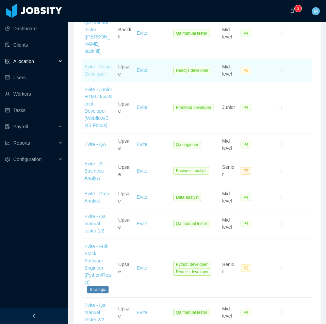
scroll to position [204, 0]
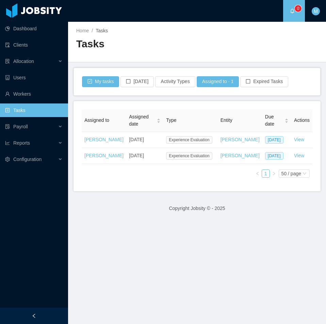
click at [36, 311] on div at bounding box center [34, 316] width 68 height 16
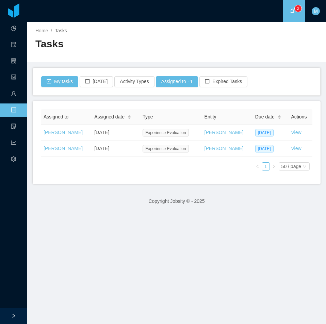
click at [279, 239] on main "Home / Tasks / Tasks My tasks Today Activity Types Assigned to · 1 Expired Task…" at bounding box center [176, 173] width 299 height 302
